Goal: Task Accomplishment & Management: Use online tool/utility

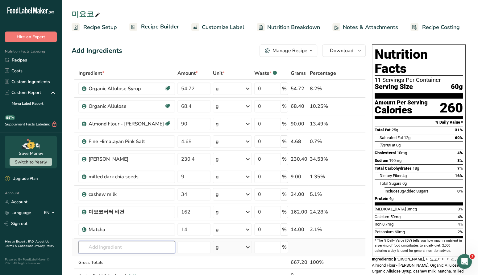
click at [109, 249] on input "text" at bounding box center [126, 247] width 97 height 12
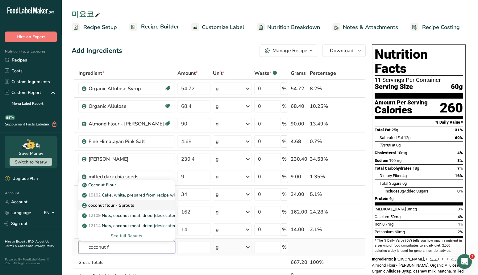
type input "coconut f"
click at [117, 202] on p "coconut flour - Sprouts" at bounding box center [108, 205] width 51 height 6
type input "coconut flour - Sprouts"
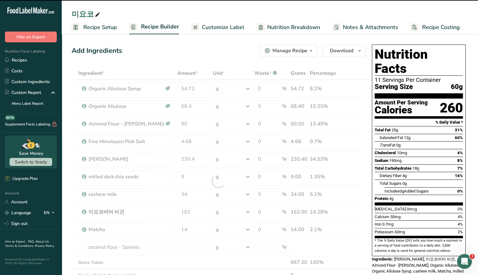
type input "0"
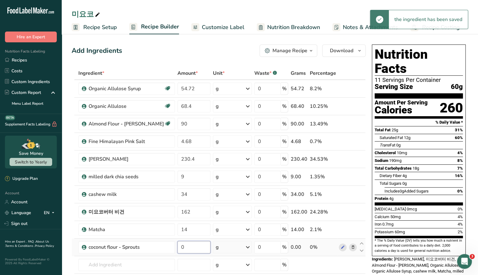
click at [191, 245] on input "0" at bounding box center [193, 247] width 33 height 12
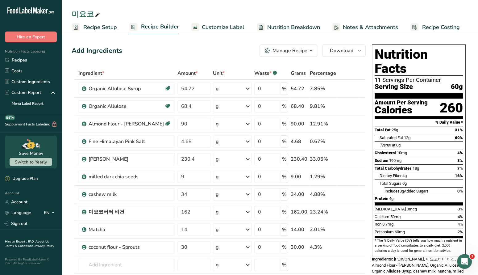
drag, startPoint x: 190, startPoint y: 248, endPoint x: 165, endPoint y: 247, distance: 25.0
click at [177, 247] on input "30" at bounding box center [193, 247] width 33 height 12
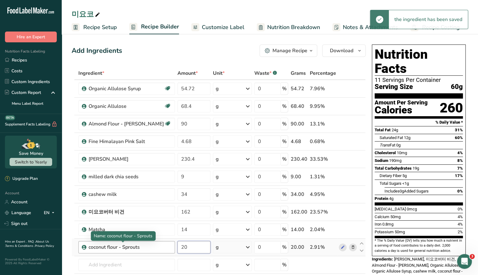
drag, startPoint x: 194, startPoint y: 242, endPoint x: 143, endPoint y: 242, distance: 51.2
click at [143, 242] on tr "coconut flour - Sprouts 20 g Weight Units g kg mg See more Volume Units l mL fl…" at bounding box center [218, 247] width 293 height 18
type input "2"
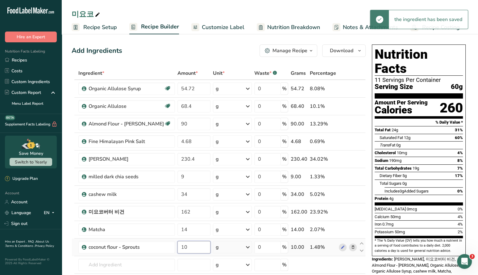
drag, startPoint x: 179, startPoint y: 246, endPoint x: 169, endPoint y: 245, distance: 9.6
click at [177, 245] on input "10" at bounding box center [193, 247] width 33 height 12
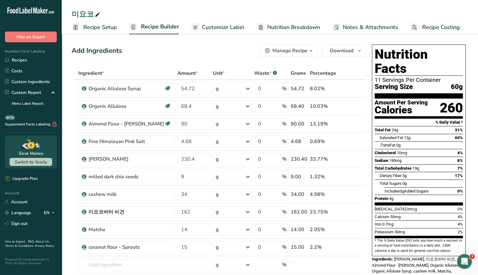
drag, startPoint x: 171, startPoint y: 245, endPoint x: 176, endPoint y: 245, distance: 5.6
click at [177, 245] on input "15" at bounding box center [193, 247] width 33 height 12
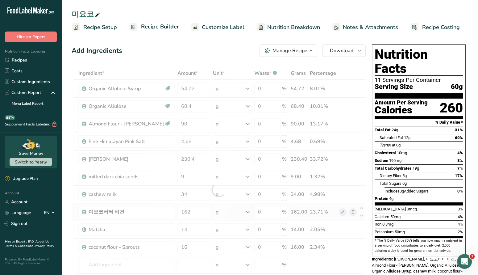
click at [74, 217] on div "Ingredient * Amount * Unit * Waste * .a-a{fill:#347362;}.b-a{fill:#fff;} Grams …" at bounding box center [219, 189] width 294 height 245
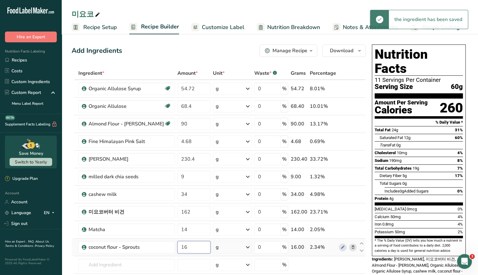
drag, startPoint x: 170, startPoint y: 244, endPoint x: 176, endPoint y: 244, distance: 6.2
click at [177, 244] on input "16" at bounding box center [193, 247] width 33 height 12
click at [61, 233] on div "Hire an Expert . FAQ . About Us . Terms & Conditions . Privacy Policy Powered B…" at bounding box center [31, 249] width 62 height 41
drag, startPoint x: 171, startPoint y: 246, endPoint x: 179, endPoint y: 245, distance: 8.3
click at [178, 246] on input "17" at bounding box center [193, 247] width 33 height 12
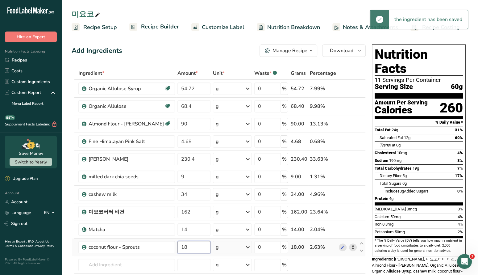
drag, startPoint x: 169, startPoint y: 246, endPoint x: 187, endPoint y: 246, distance: 17.3
click at [185, 246] on input "18" at bounding box center [193, 247] width 33 height 12
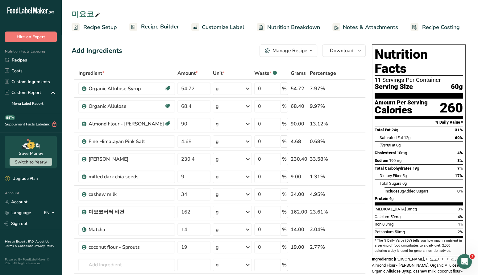
click at [177, 243] on input "19" at bounding box center [193, 247] width 33 height 12
type input "18"
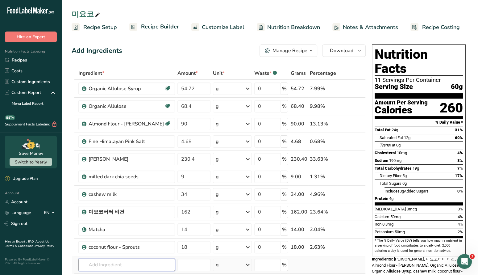
click at [89, 263] on input "text" at bounding box center [126, 264] width 97 height 12
type input "otp"
click at [123, 240] on p "OTP90 Organic Soluble Tapioca Fiber Powder" at bounding box center [131, 243] width 96 height 6
type input "Organic Soluble Tapioca Fiber Powder"
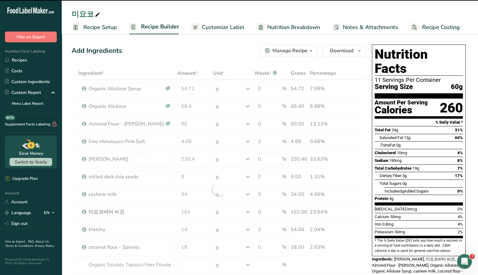
type input "0"
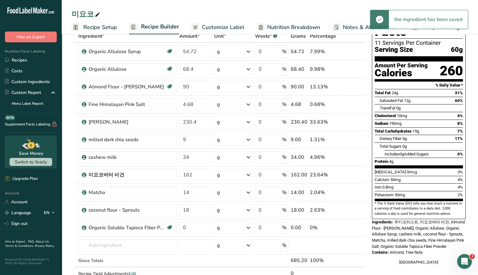
scroll to position [38, 0]
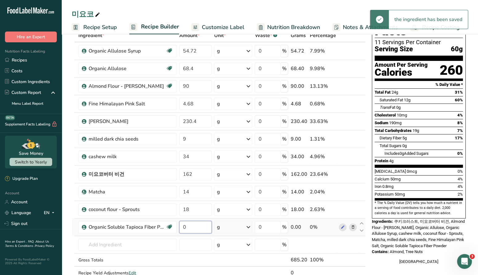
click at [203, 226] on input "0" at bounding box center [195, 227] width 32 height 12
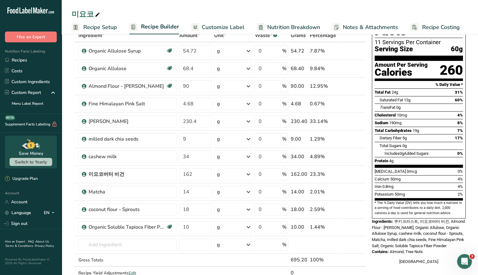
click at [68, 174] on section "Add Ingredients Manage Recipe Delete Recipe Duplicate Recipe Scale Recipe Save …" at bounding box center [270, 254] width 416 height 520
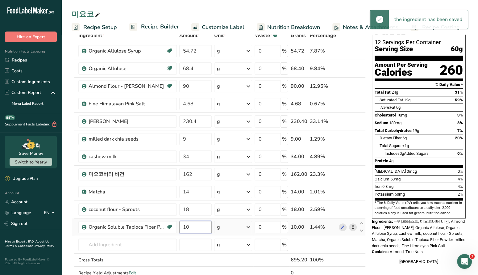
drag, startPoint x: 181, startPoint y: 227, endPoint x: 206, endPoint y: 224, distance: 25.2
click at [206, 225] on input "10" at bounding box center [195, 227] width 32 height 12
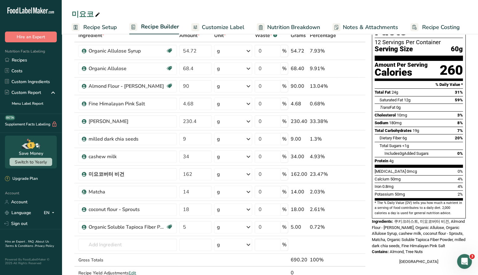
click at [68, 196] on section "Add Ingredients Manage Recipe Delete Recipe Duplicate Recipe Scale Recipe Save …" at bounding box center [270, 254] width 416 height 520
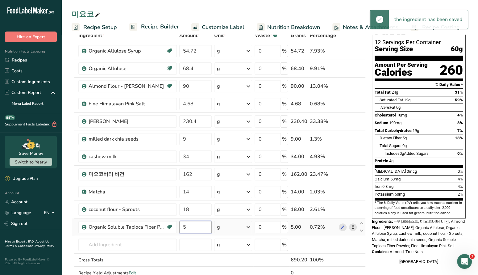
drag, startPoint x: 181, startPoint y: 223, endPoint x: 195, endPoint y: 222, distance: 13.3
click at [194, 223] on input "5" at bounding box center [195, 227] width 32 height 12
click at [66, 195] on section "Add Ingredients Manage Recipe Delete Recipe Duplicate Recipe Scale Recipe Save …" at bounding box center [270, 254] width 416 height 520
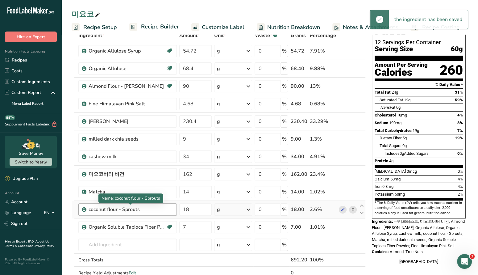
drag, startPoint x: 78, startPoint y: 203, endPoint x: 96, endPoint y: 204, distance: 17.6
click at [96, 204] on div "coconut flour - Sprouts" at bounding box center [127, 209] width 98 height 12
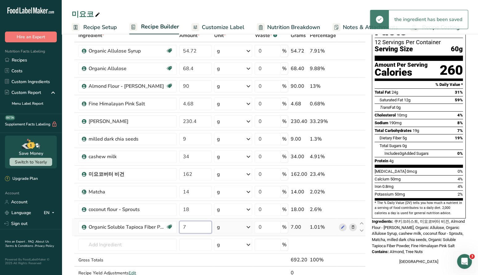
drag, startPoint x: 181, startPoint y: 225, endPoint x: 197, endPoint y: 224, distance: 16.4
click at [197, 225] on input "7" at bounding box center [195, 227] width 32 height 12
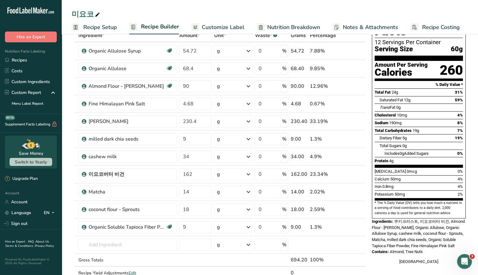
click at [66, 191] on section "Add Ingredients Manage Recipe Delete Recipe Duplicate Recipe Scale Recipe Save …" at bounding box center [270, 254] width 416 height 520
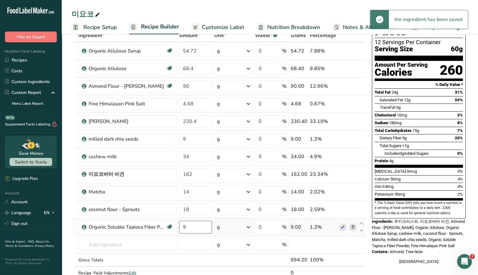
drag, startPoint x: 183, startPoint y: 224, endPoint x: 189, endPoint y: 224, distance: 6.2
click at [189, 224] on input "9" at bounding box center [195, 227] width 32 height 12
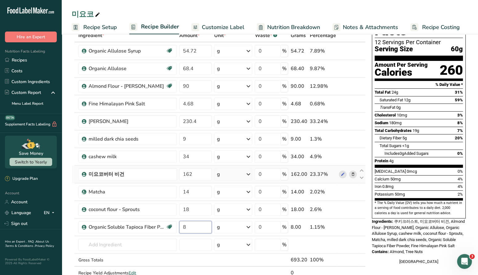
type input "8"
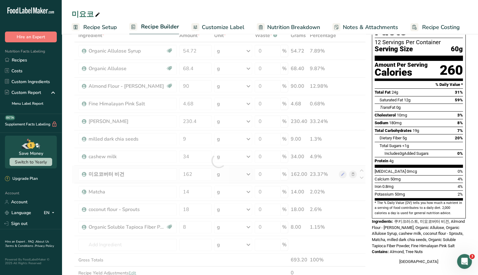
click at [72, 173] on div "Ingredient * Amount * Unit * Waste * .a-a{fill:#347362;}.b-a{fill:#fff;} Grams …" at bounding box center [219, 160] width 294 height 263
